Goal: Transaction & Acquisition: Purchase product/service

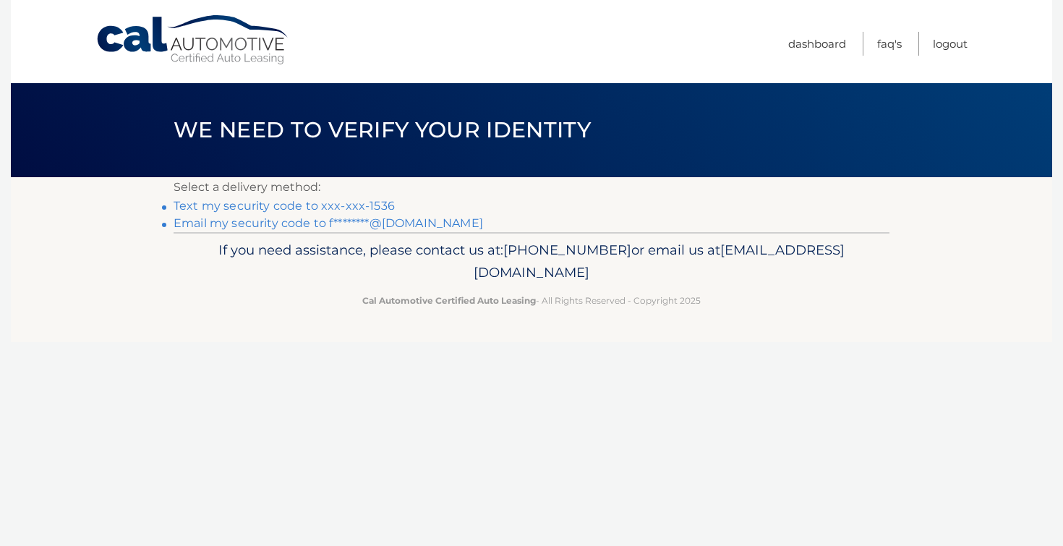
click at [381, 206] on link "Text my security code to xxx-xxx-1536" at bounding box center [284, 206] width 221 height 14
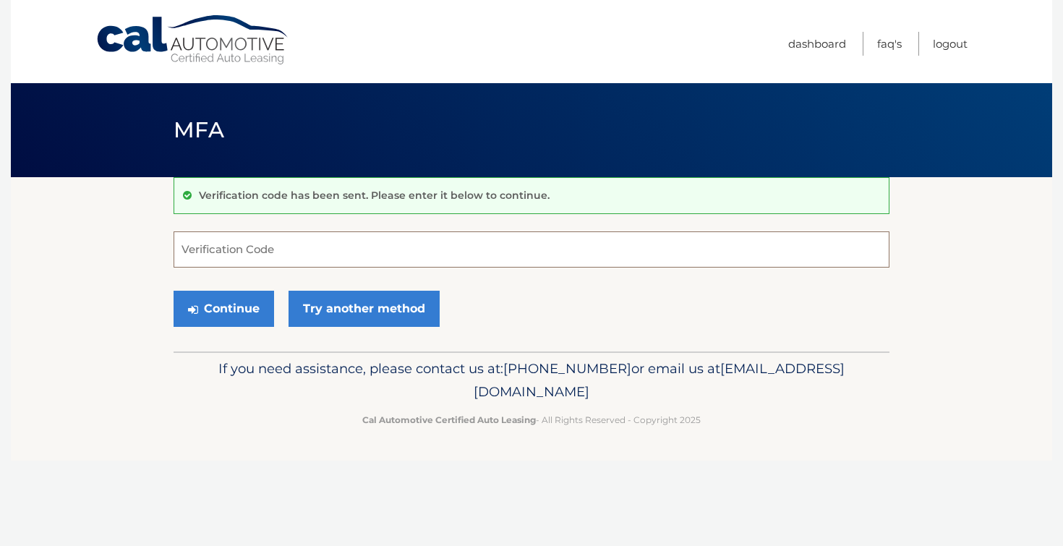
click at [330, 253] on input "Verification Code" at bounding box center [532, 249] width 716 height 36
click at [255, 254] on input "Verification Code" at bounding box center [532, 249] width 716 height 36
type input "333044"
click at [174, 291] on button "Continue" at bounding box center [224, 309] width 101 height 36
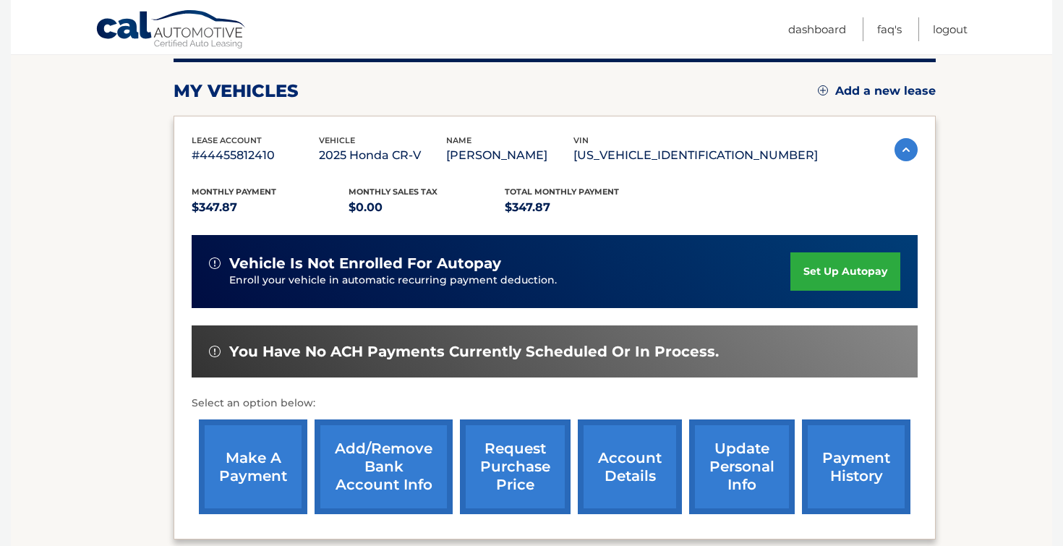
scroll to position [309, 0]
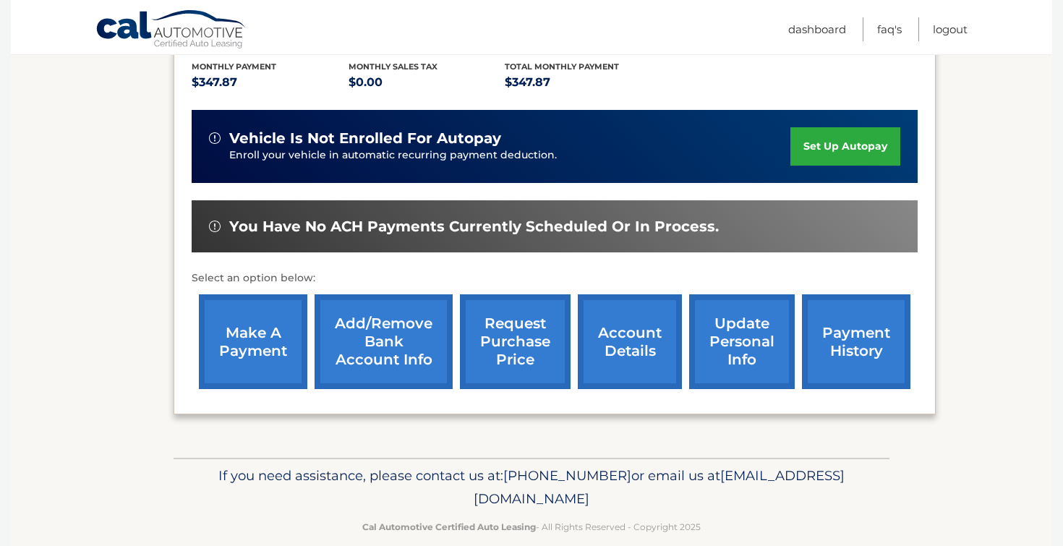
click at [898, 351] on link "payment history" at bounding box center [856, 341] width 109 height 95
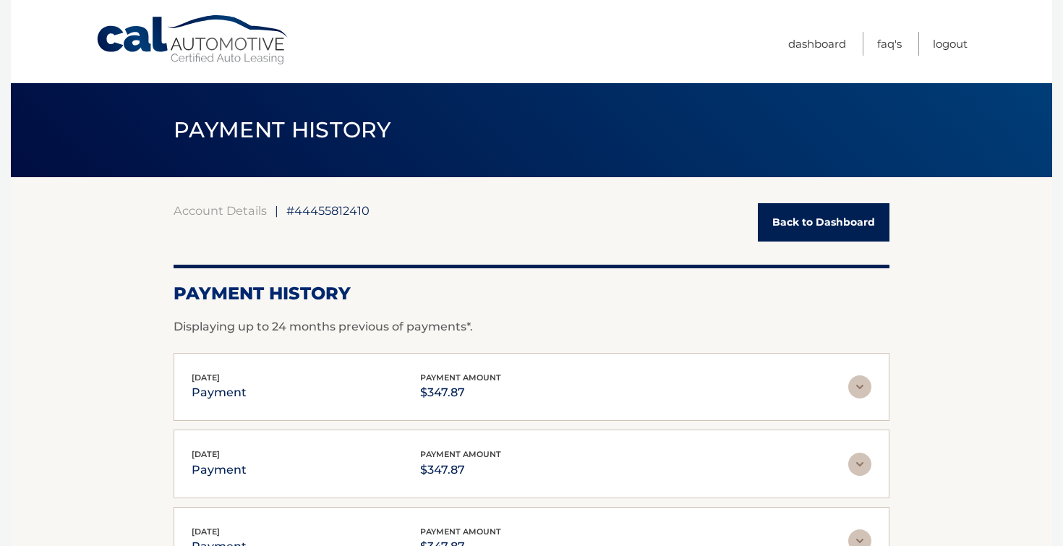
click at [875, 351] on div "Account Details | #44455812410 Back to Dashboard Payment History Displaying up …" at bounding box center [532, 507] width 716 height 608
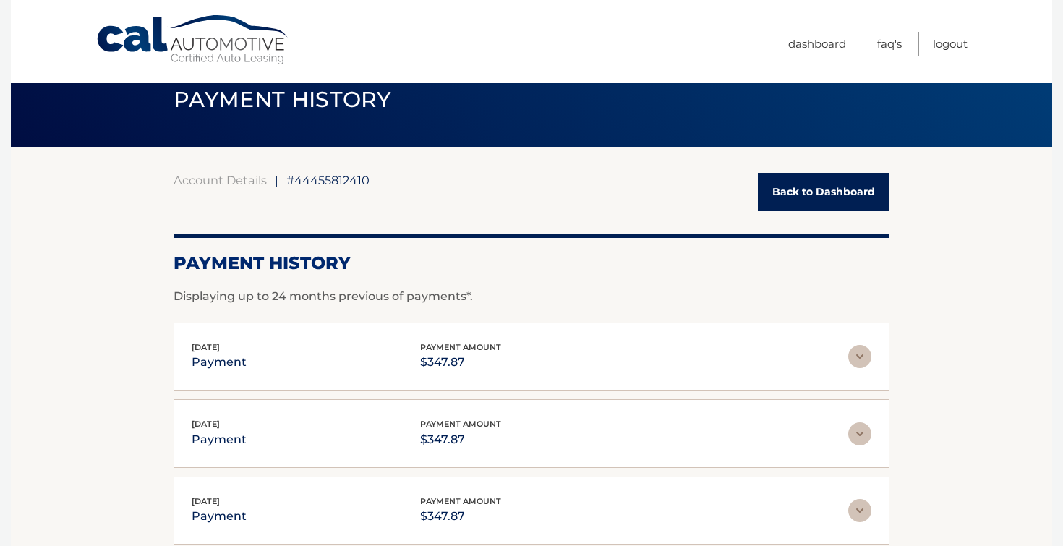
scroll to position [34, 0]
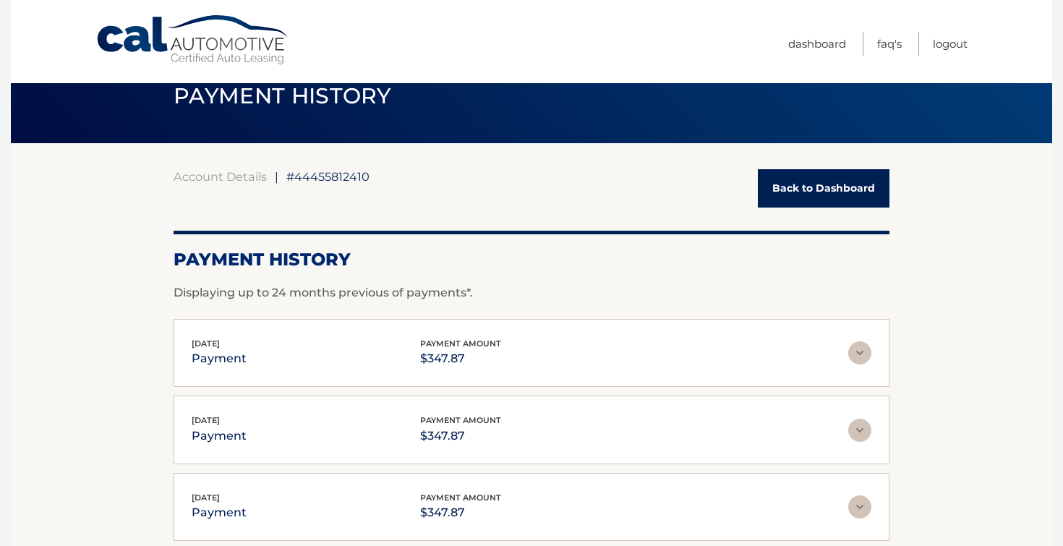
click at [856, 359] on img at bounding box center [860, 352] width 23 height 23
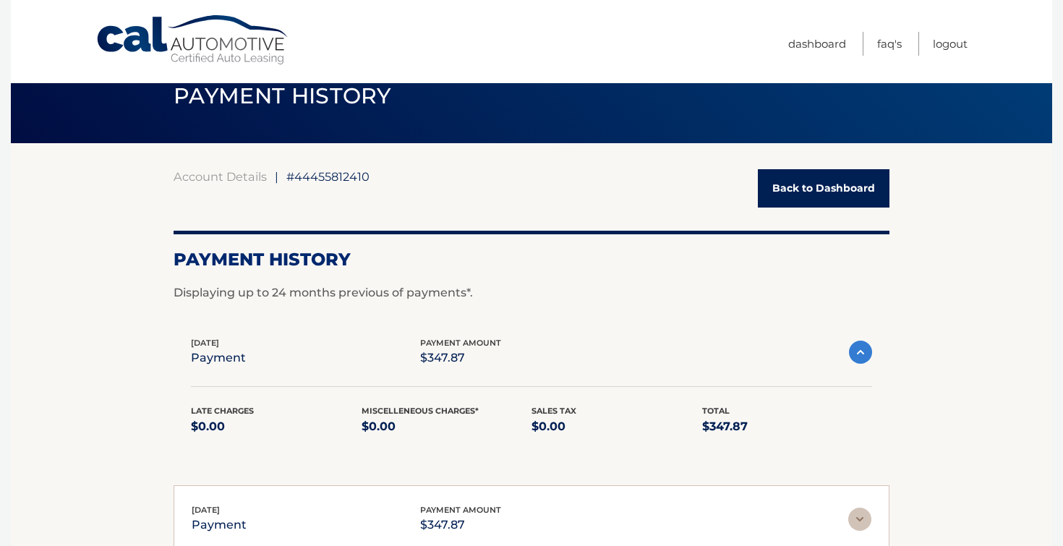
click at [866, 352] on img at bounding box center [860, 352] width 23 height 23
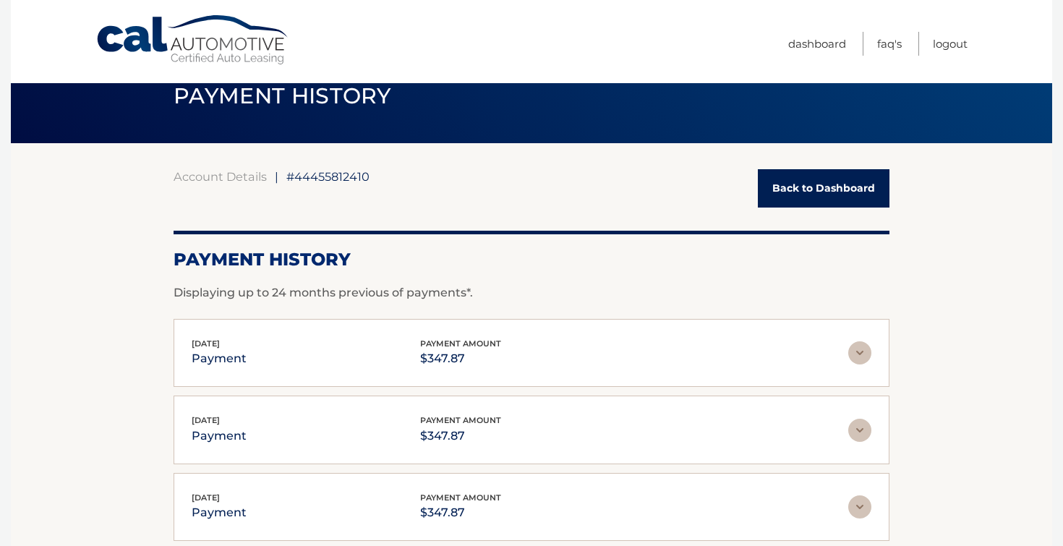
click at [802, 197] on link "Back to Dashboard" at bounding box center [824, 188] width 132 height 38
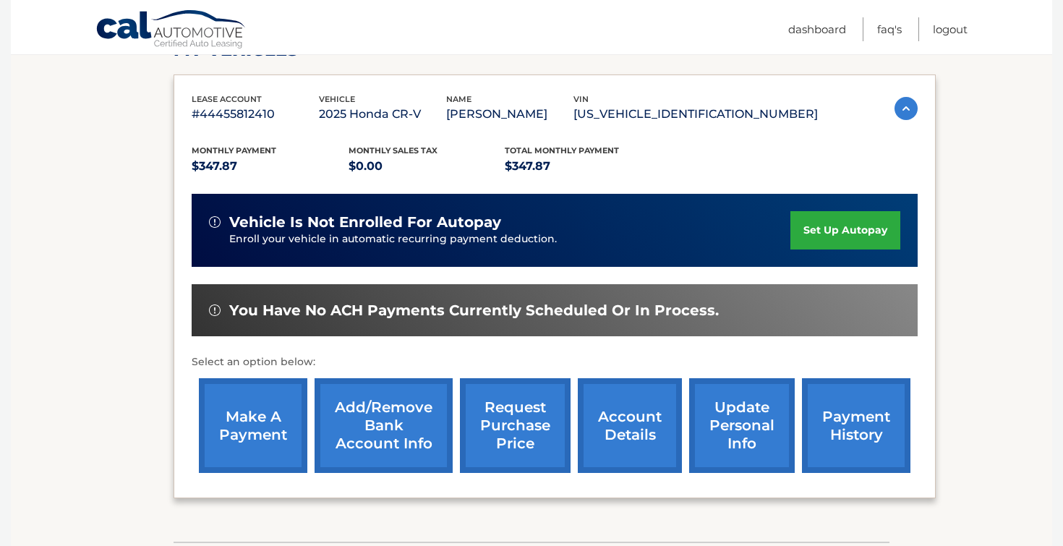
scroll to position [208, 0]
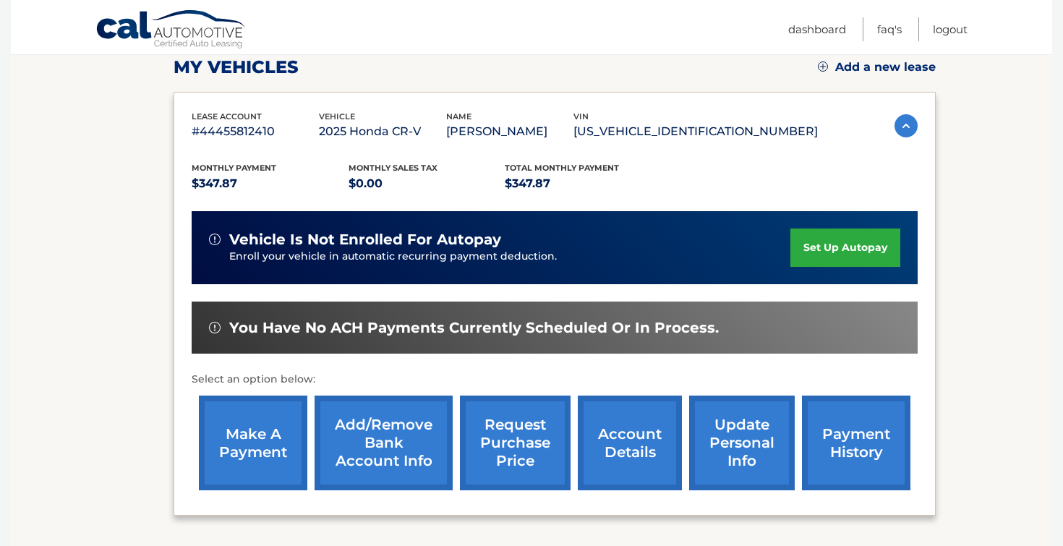
click at [276, 415] on link "make a payment" at bounding box center [253, 443] width 109 height 95
click at [269, 447] on link "make a payment" at bounding box center [253, 443] width 109 height 95
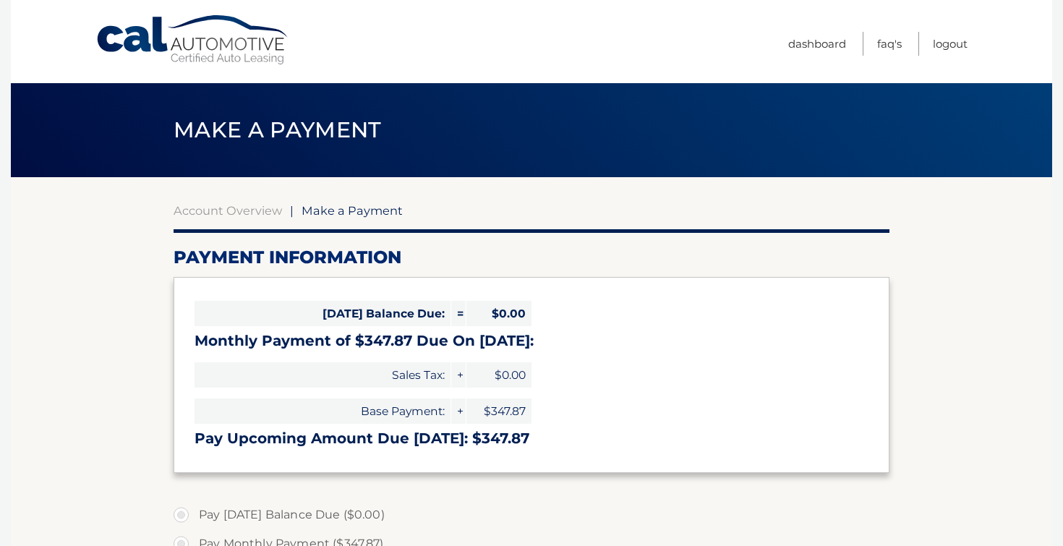
select select "Yzc4NDA5MTctNDBjNC00YjBiLTk2OGEtYmNlYmJiMGExMjI2"
